Goal: Task Accomplishment & Management: Use online tool/utility

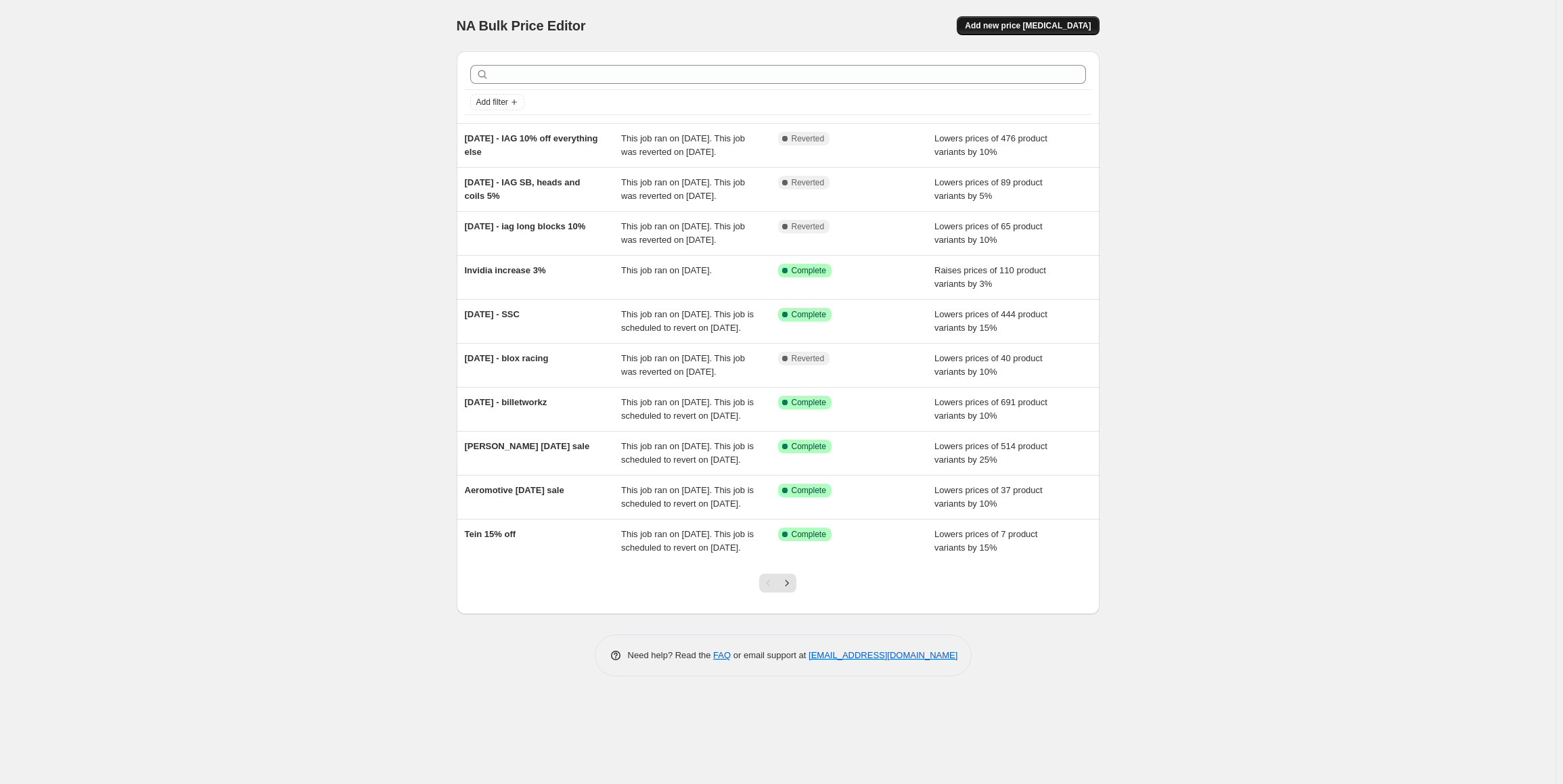
click at [1066, 22] on span "Add new price change job" at bounding box center [1028, 25] width 126 height 11
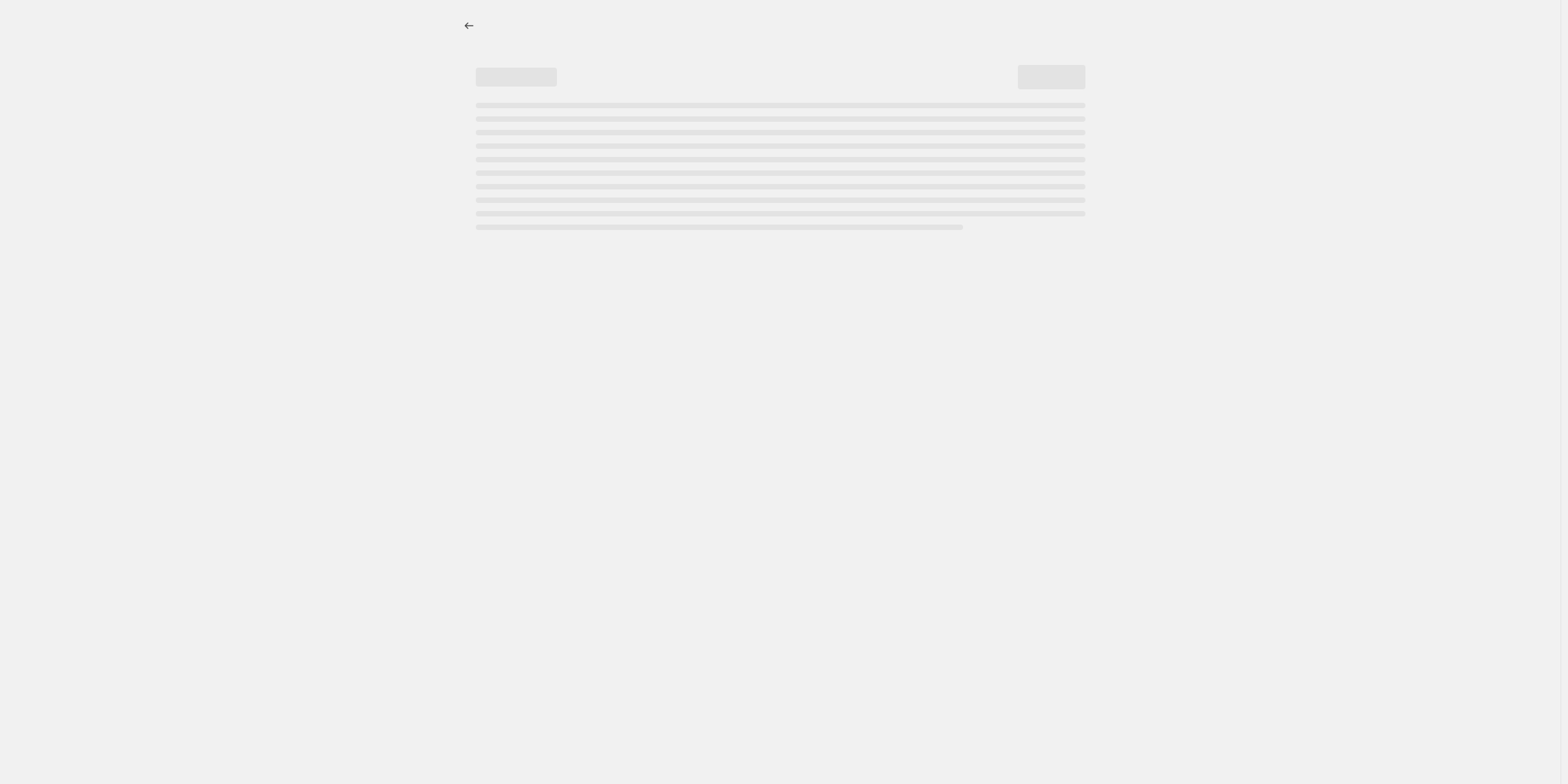
select select "percentage"
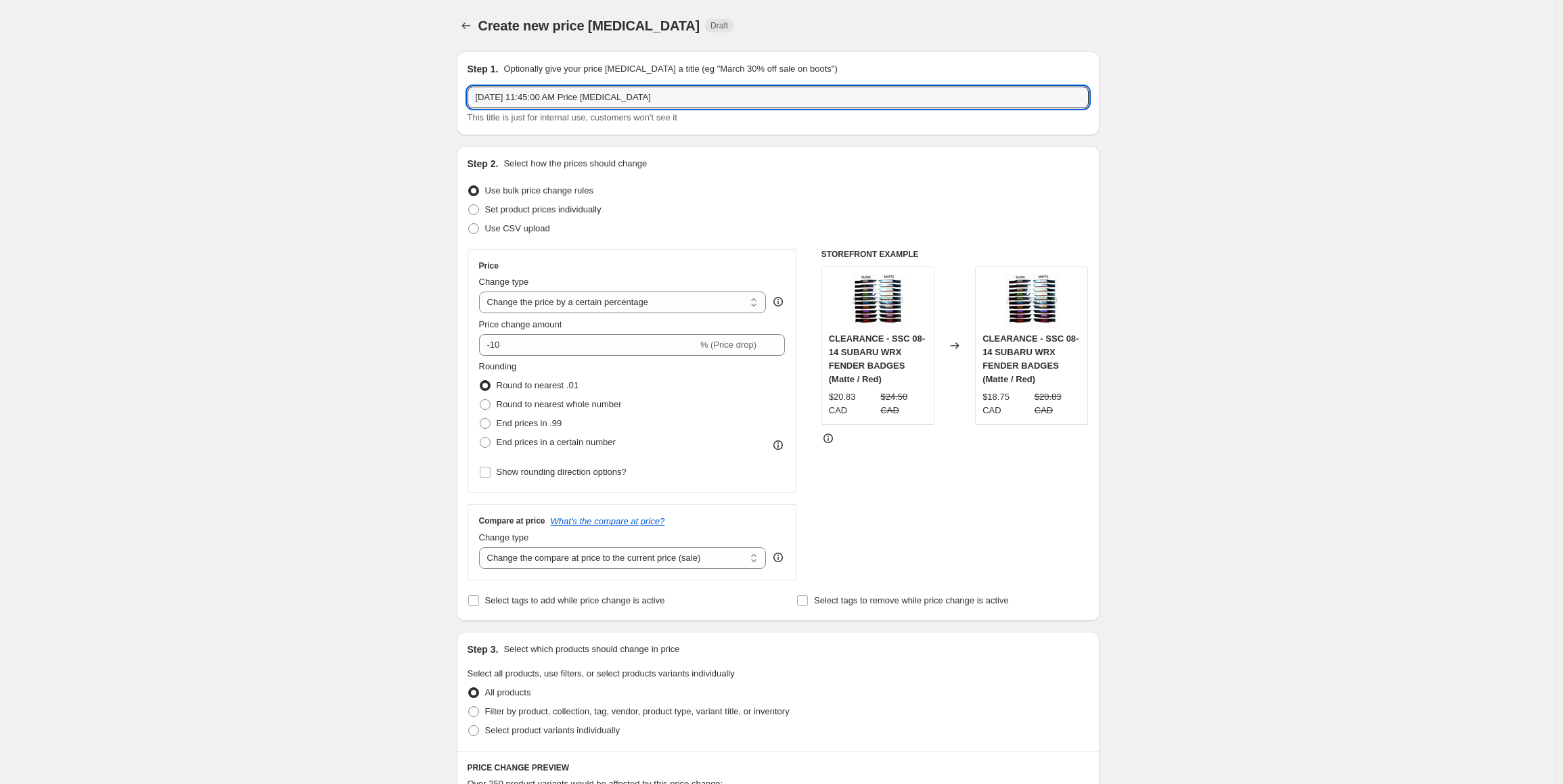
drag, startPoint x: 653, startPoint y: 96, endPoint x: 414, endPoint y: 85, distance: 239.3
click at [414, 85] on div "Create new price change job. This page is ready Create new price change job Dra…" at bounding box center [778, 687] width 1555 height 1373
paste input "BW-SPLATE-VA"
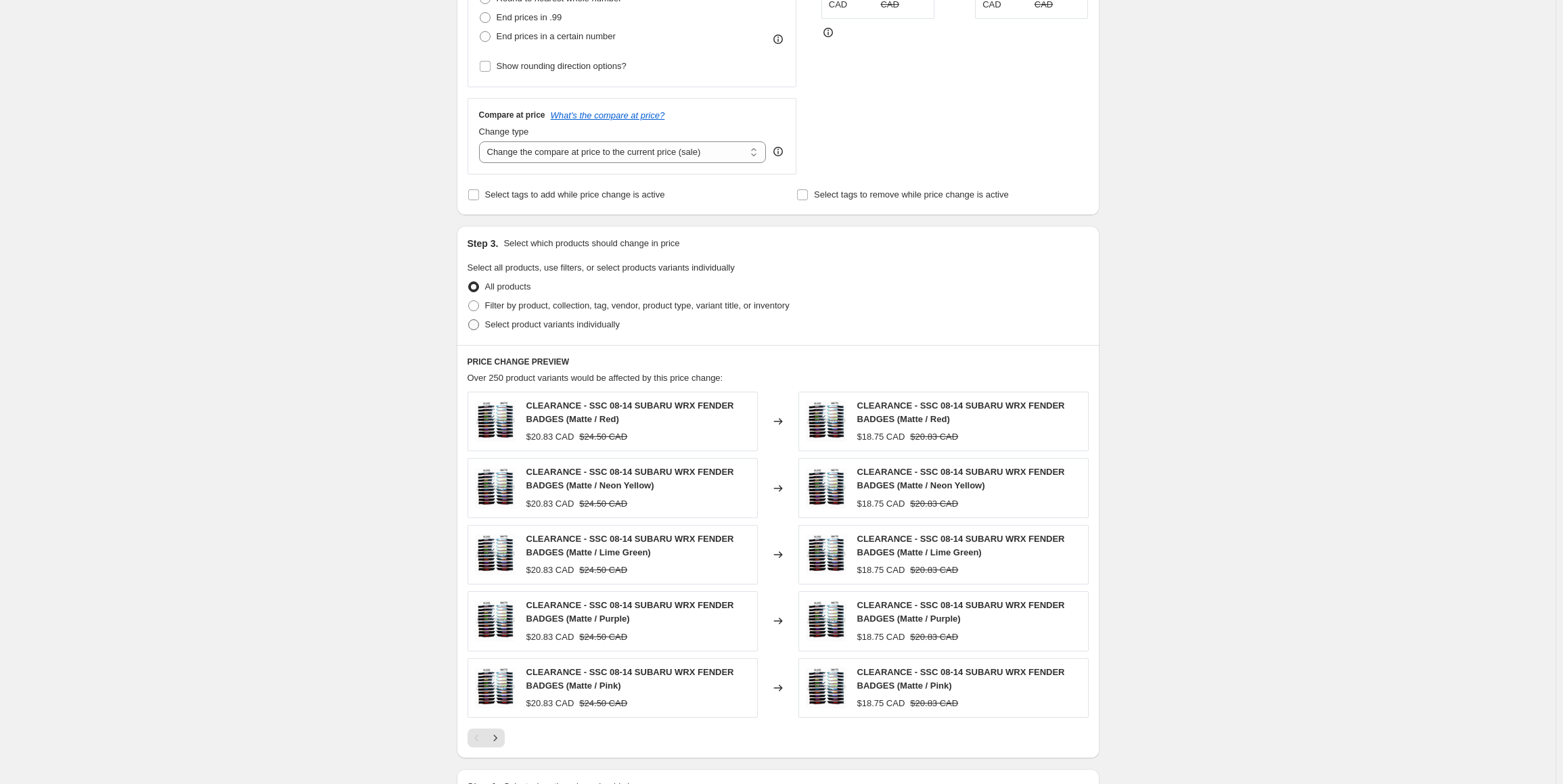
type input "BW-SPLATE-VA"
click at [511, 330] on span "Select product variants individually" at bounding box center [552, 325] width 135 height 13
click at [469, 320] on input "Select product variants individually" at bounding box center [468, 319] width 1 height 1
radio input "true"
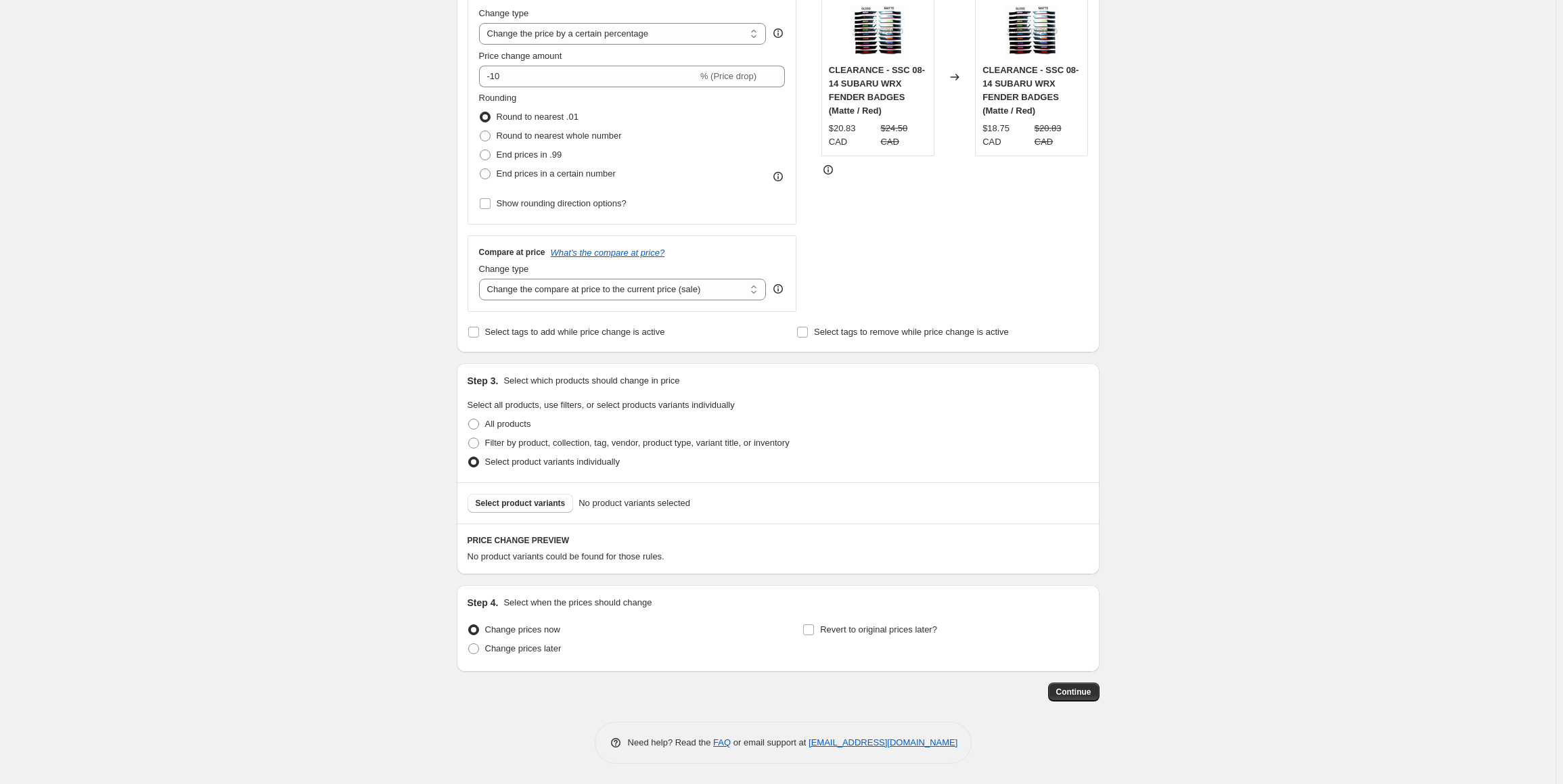
scroll to position [267, 0]
click at [506, 501] on span "Select product variants" at bounding box center [521, 504] width 90 height 11
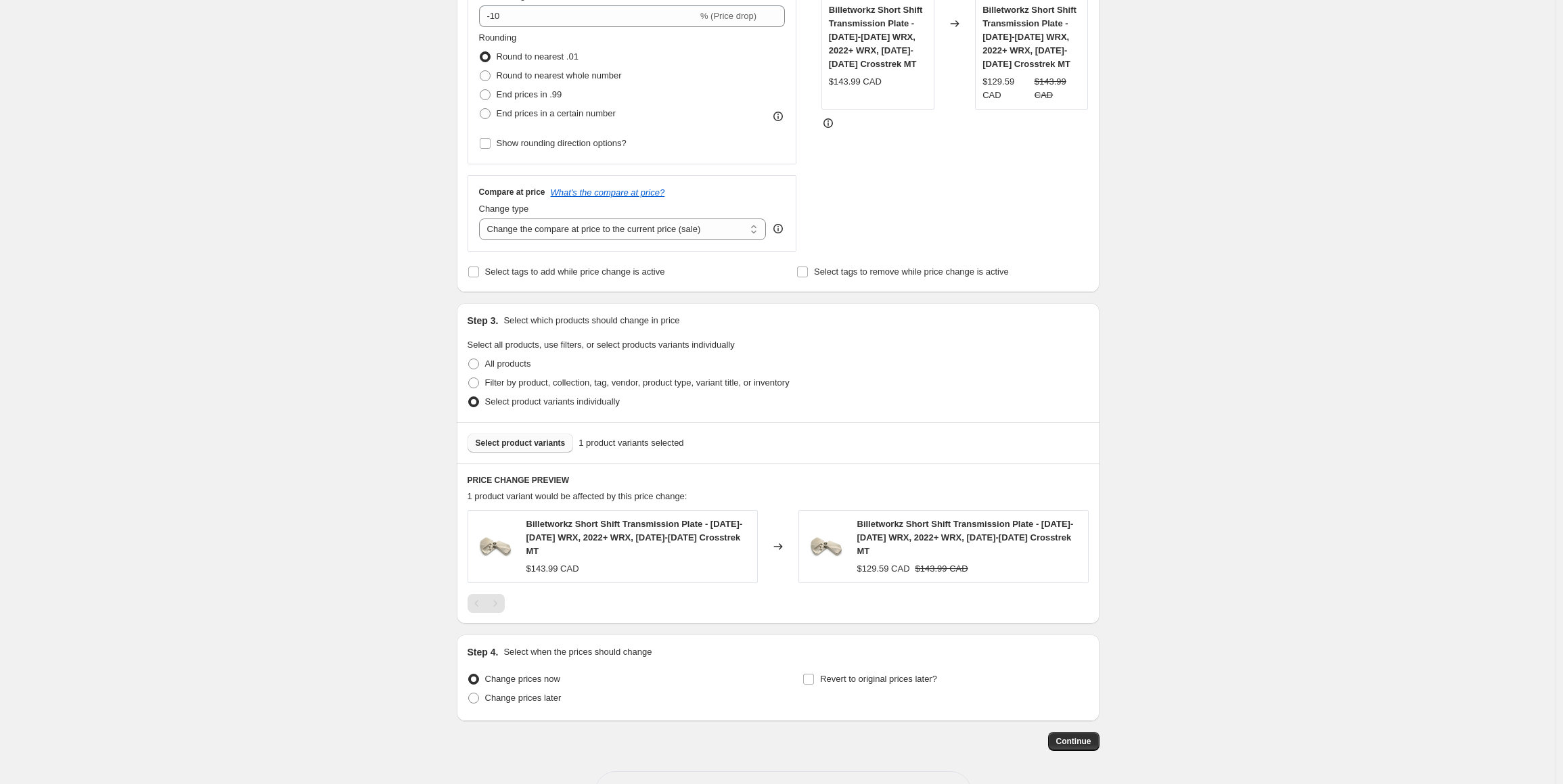
scroll to position [363, 0]
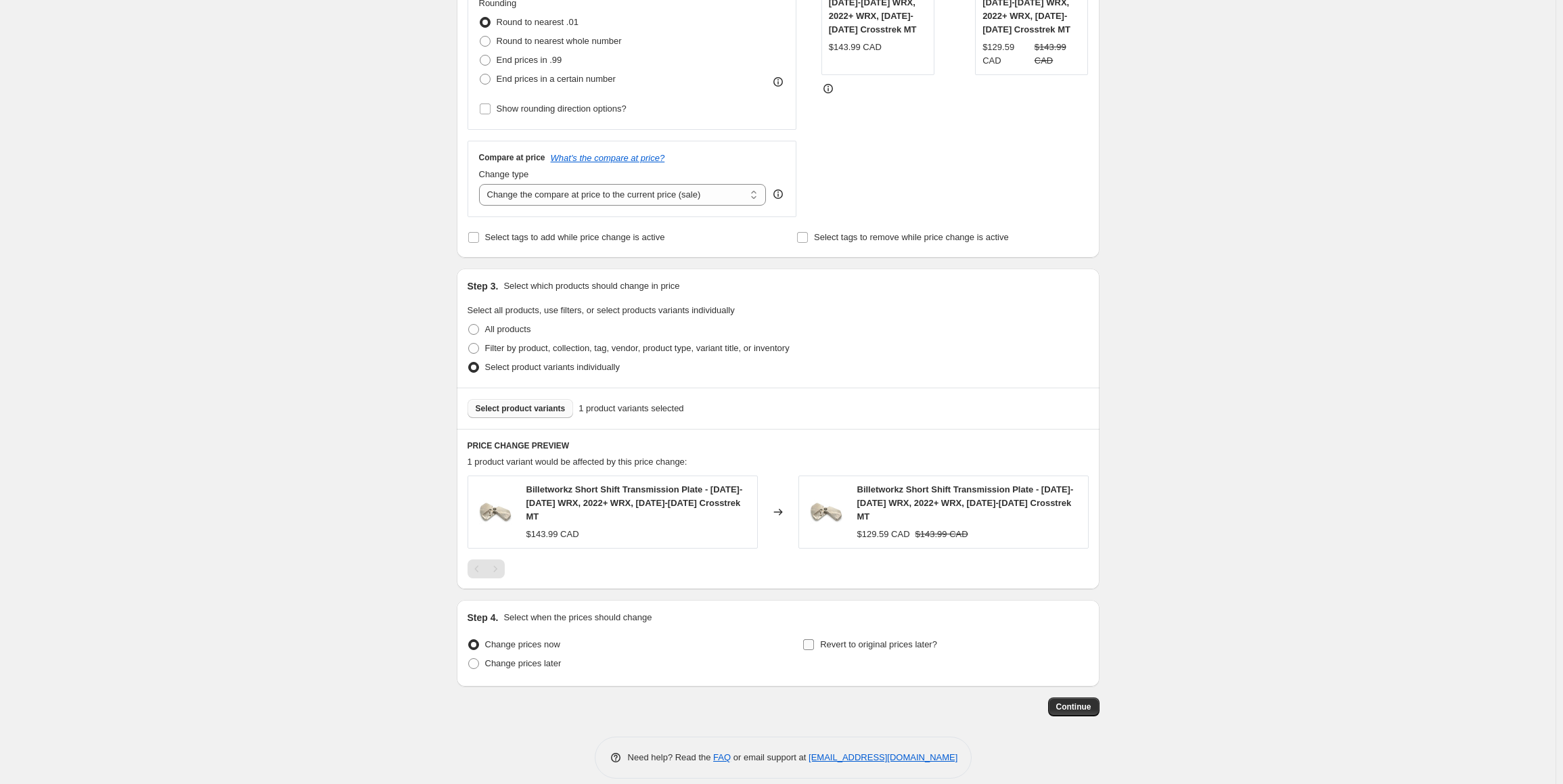
click at [807, 639] on input "Revert to original prices later?" at bounding box center [808, 644] width 11 height 11
checkbox input "true"
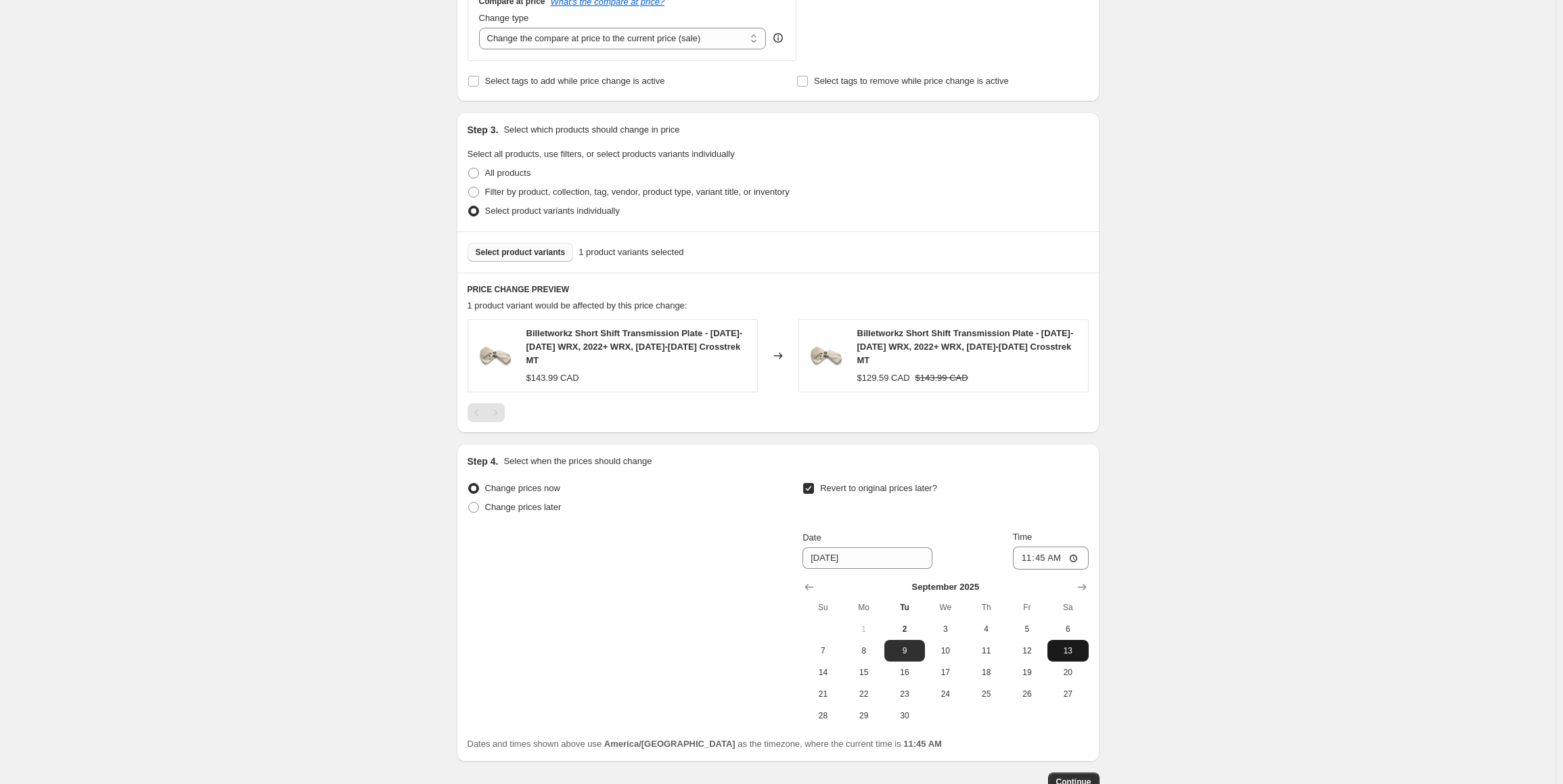
scroll to position [594, 0]
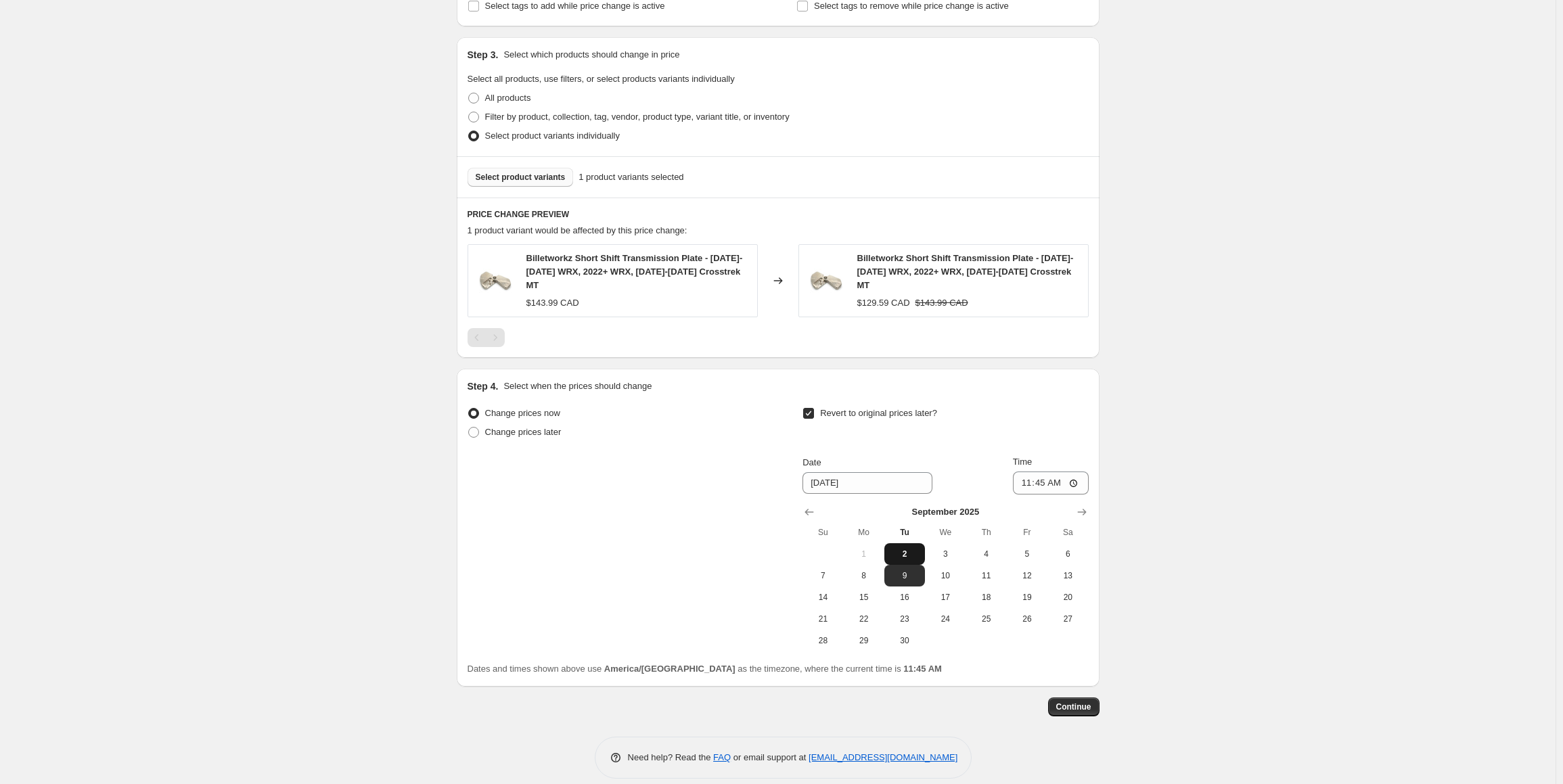
click at [912, 548] on span "2" at bounding box center [904, 553] width 30 height 11
type input "9/2/2025"
click at [1030, 472] on input "11:45" at bounding box center [1050, 483] width 75 height 23
type input "23:59"
click at [1179, 541] on div "Create new price change job. This page is ready Create new price change job Dra…" at bounding box center [778, 102] width 1555 height 1393
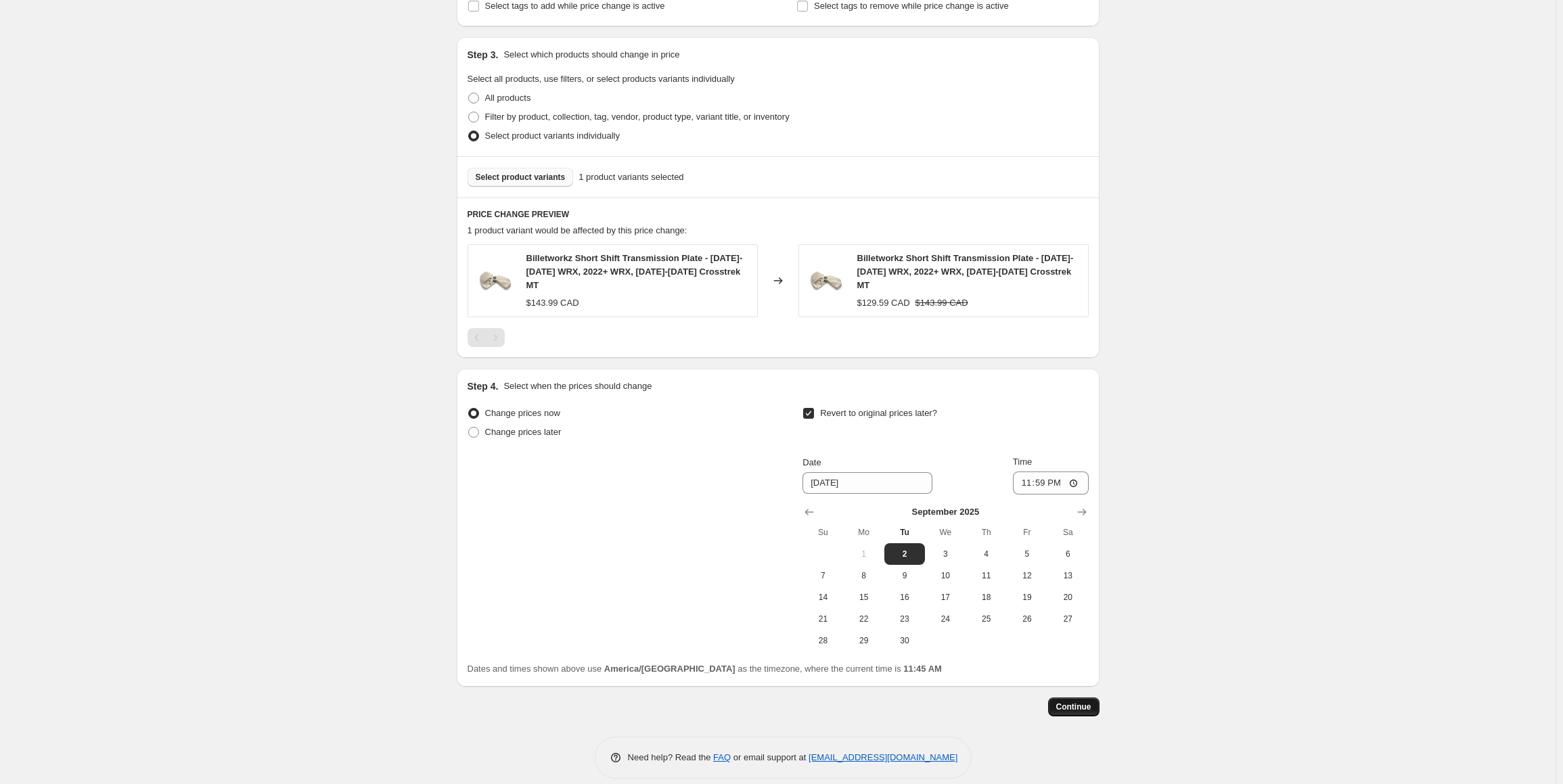
click at [1088, 701] on span "Continue" at bounding box center [1073, 706] width 35 height 11
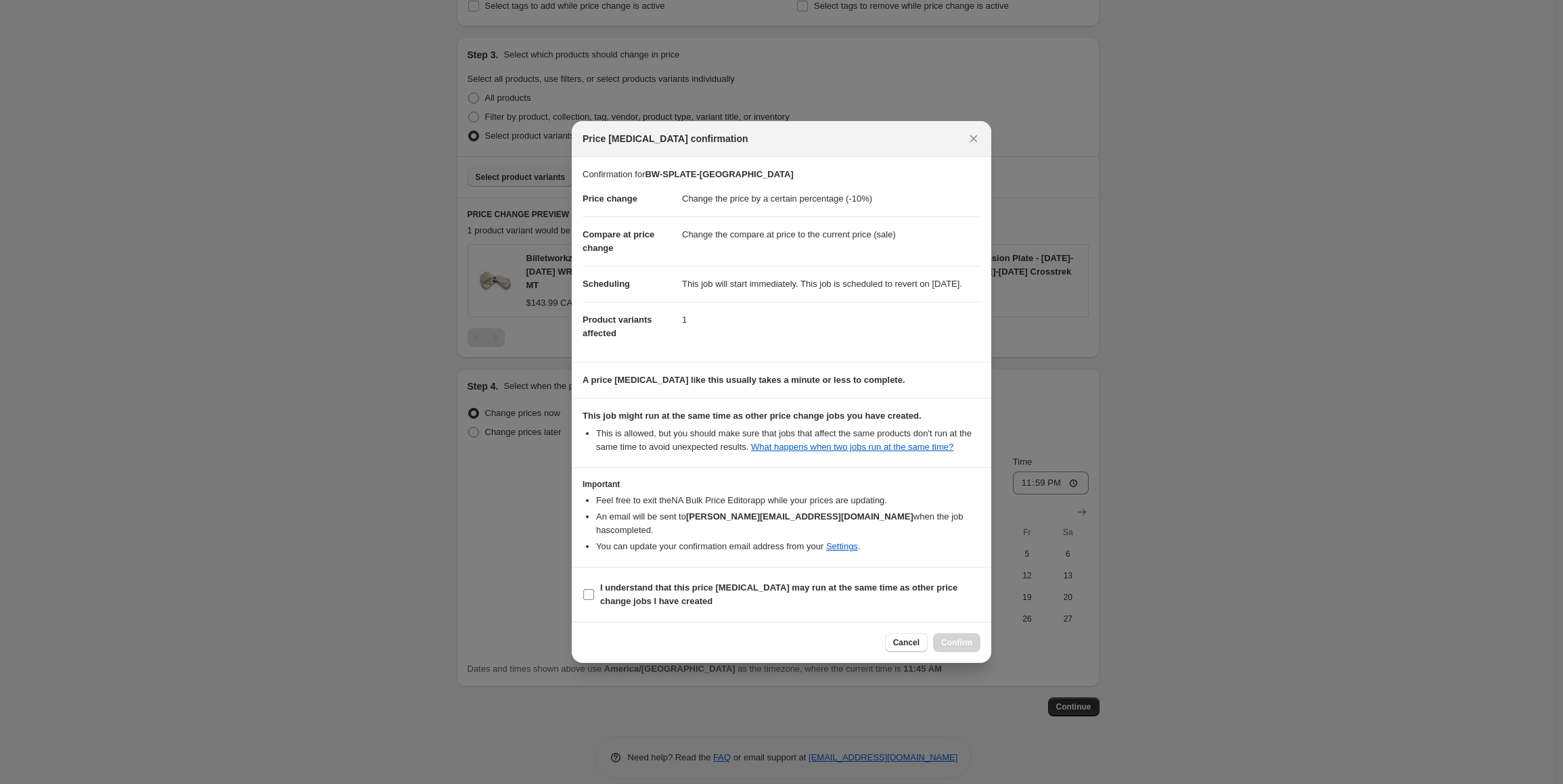
click at [589, 593] on input "I understand that this price change job may run at the same time as other price…" at bounding box center [588, 594] width 11 height 11
checkbox input "true"
click at [961, 641] on span "Confirm" at bounding box center [956, 642] width 32 height 11
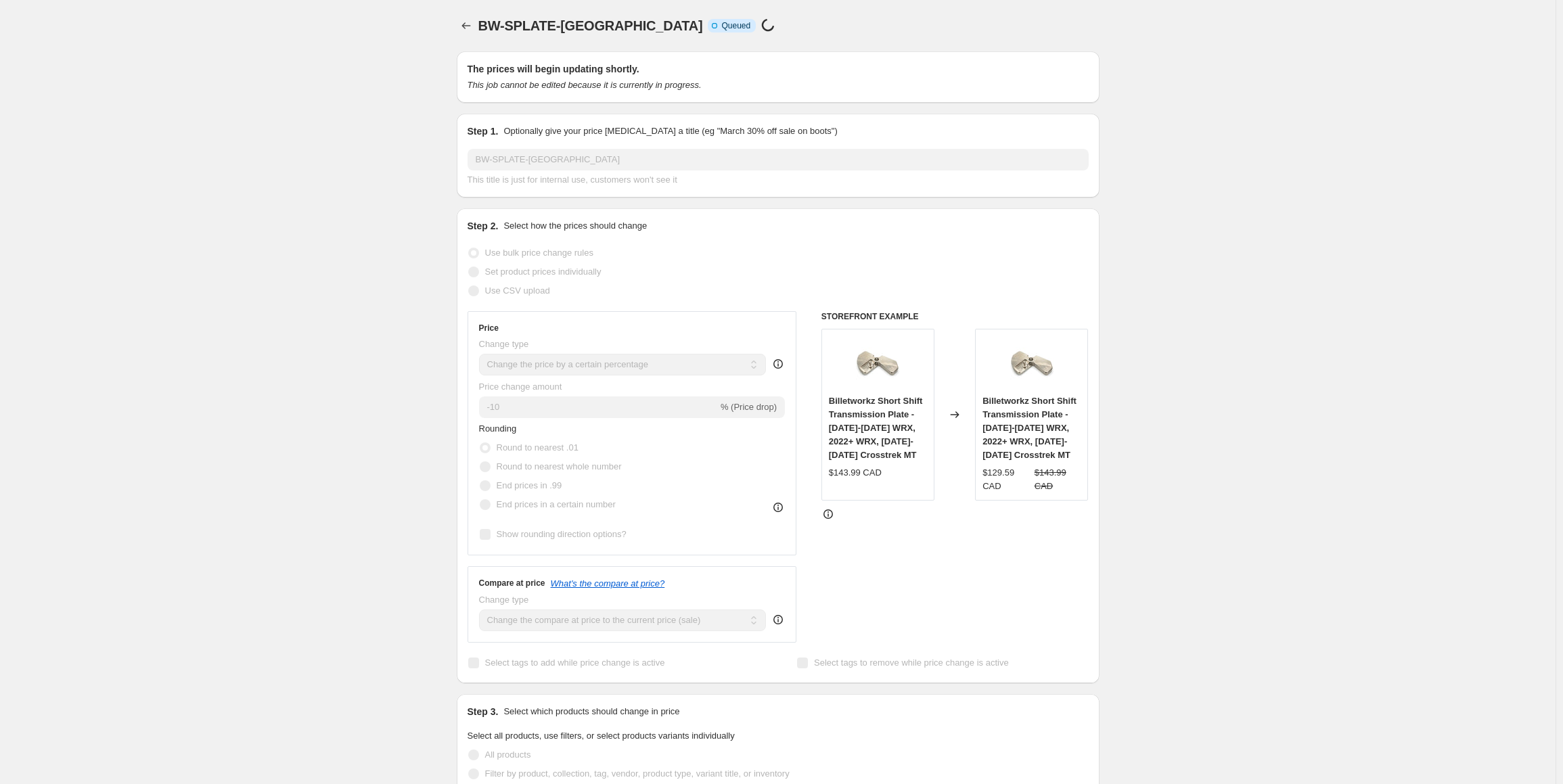
select select "percentage"
